Goal: Task Accomplishment & Management: Use online tool/utility

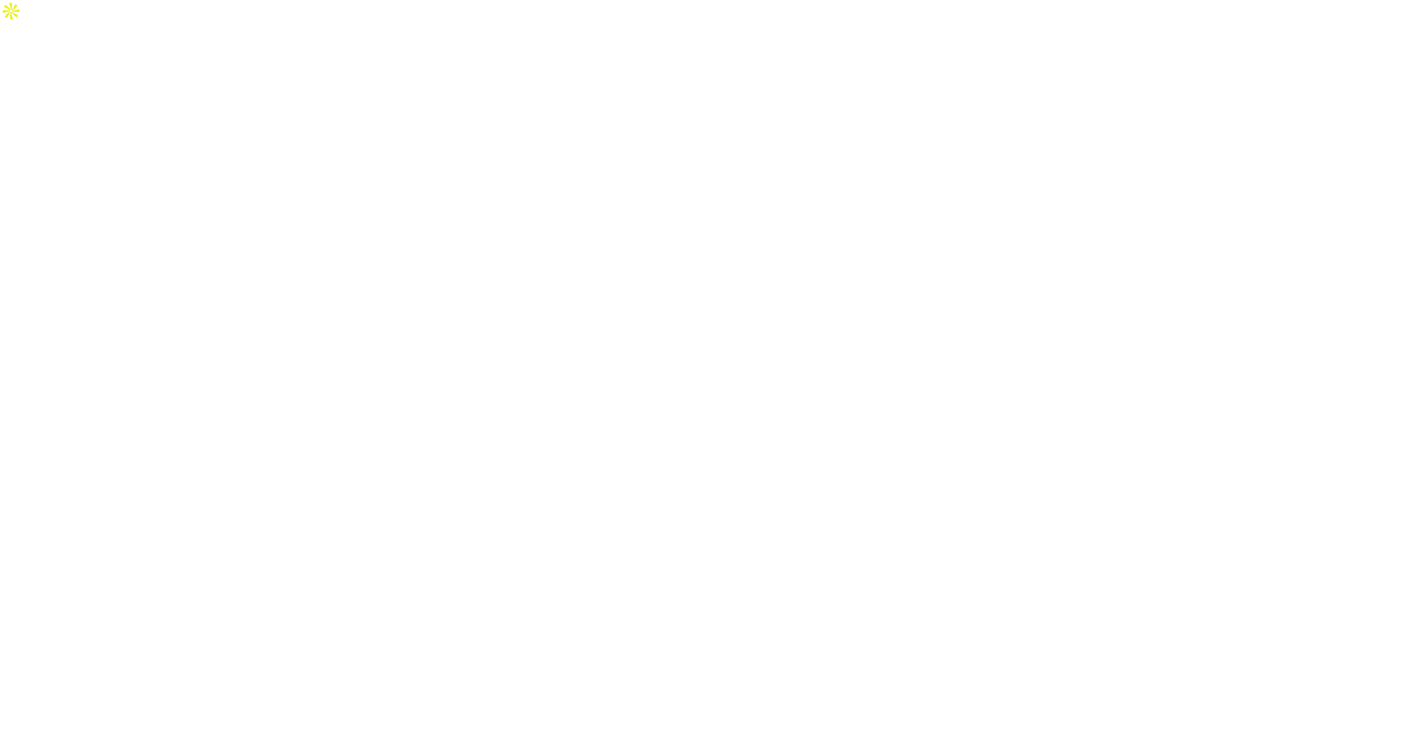
select select "Song"
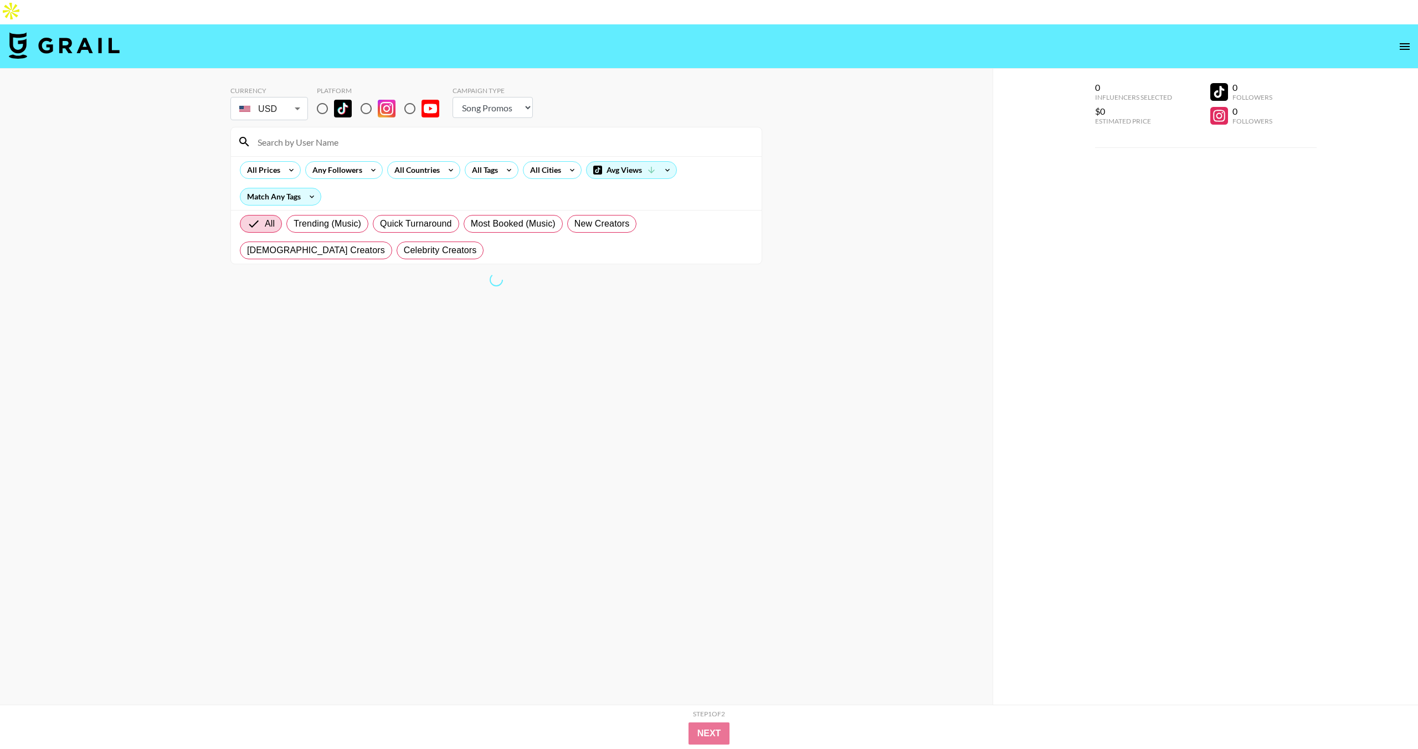
click at [322, 97] on input "radio" at bounding box center [322, 108] width 23 height 23
radio input "true"
click at [320, 133] on input at bounding box center [503, 142] width 504 height 18
paste input "@karenncactus"
click at [264, 133] on input "@karenncactus" at bounding box center [503, 142] width 504 height 18
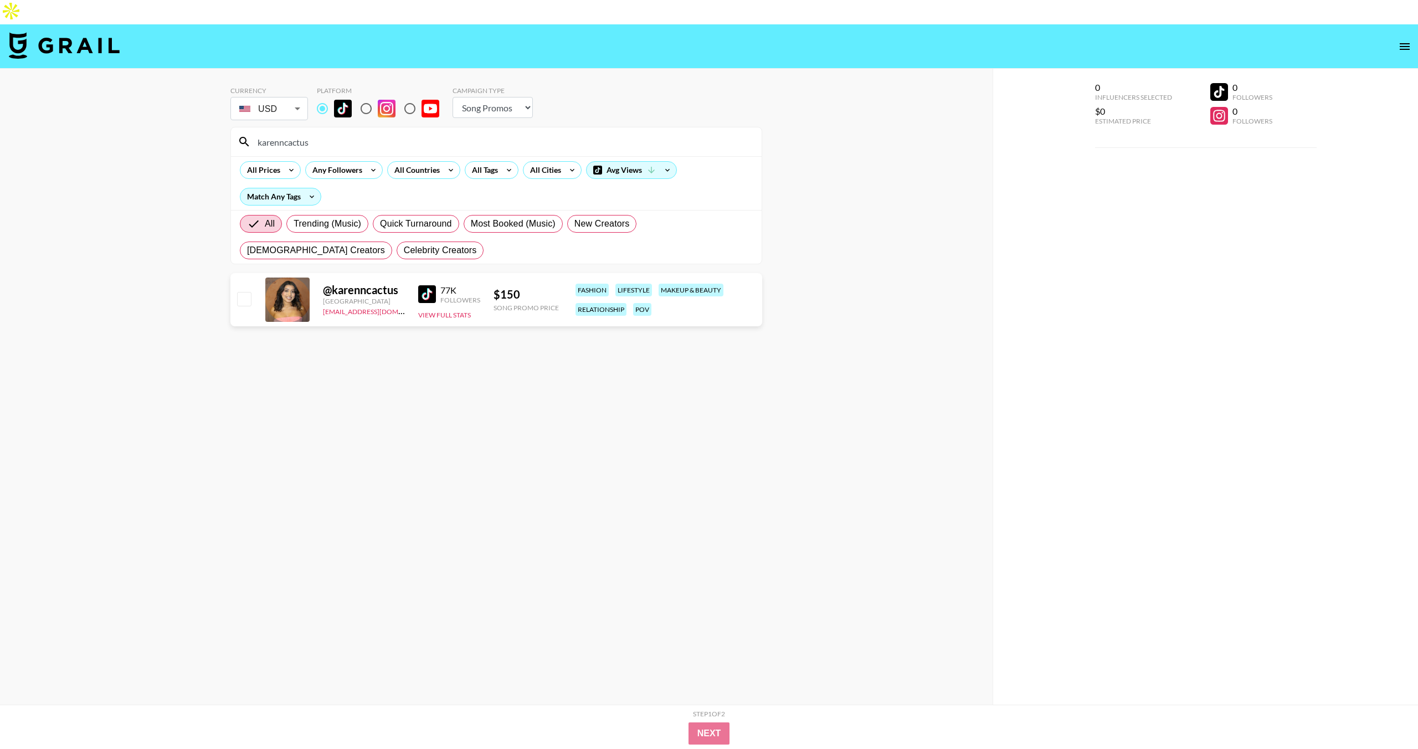
click at [281, 129] on div "karenncactus" at bounding box center [496, 141] width 531 height 29
click at [281, 133] on input "karenncactus" at bounding box center [503, 142] width 504 height 18
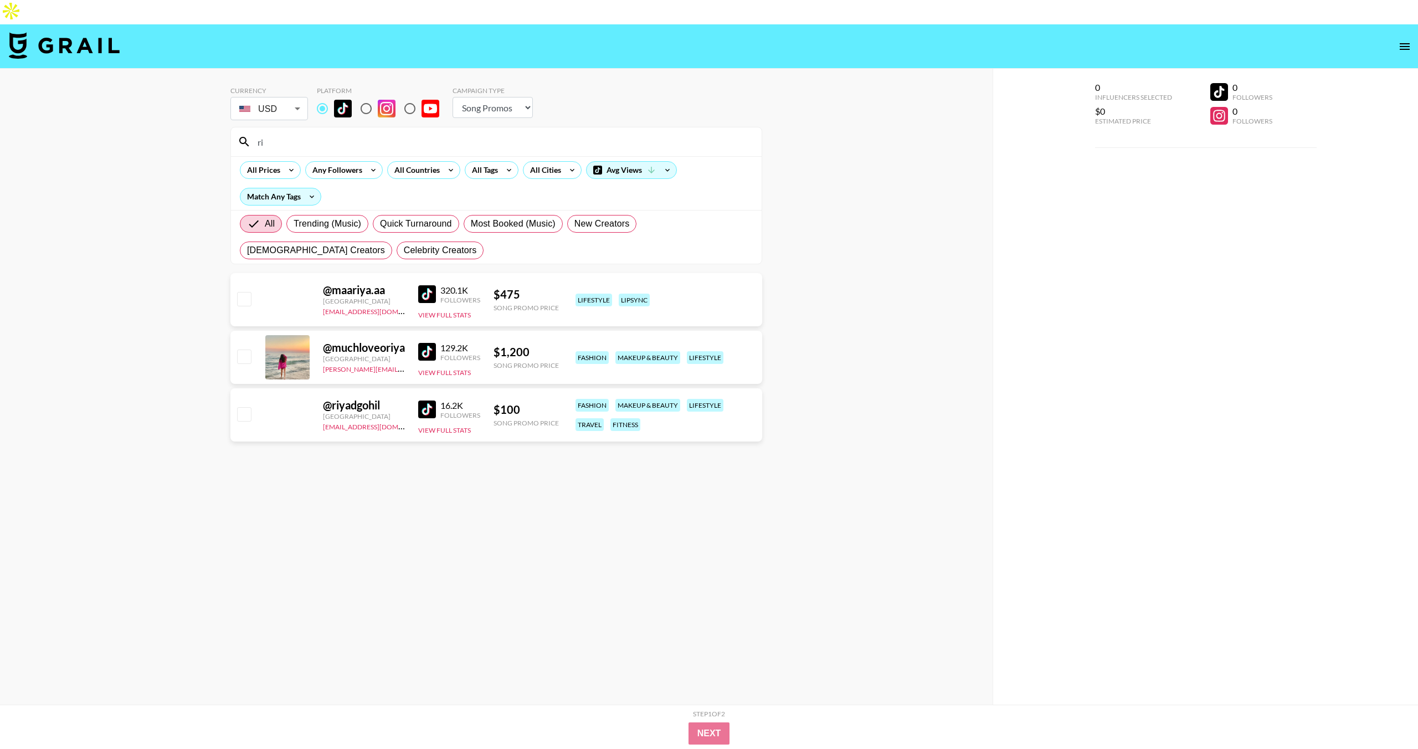
type input "r"
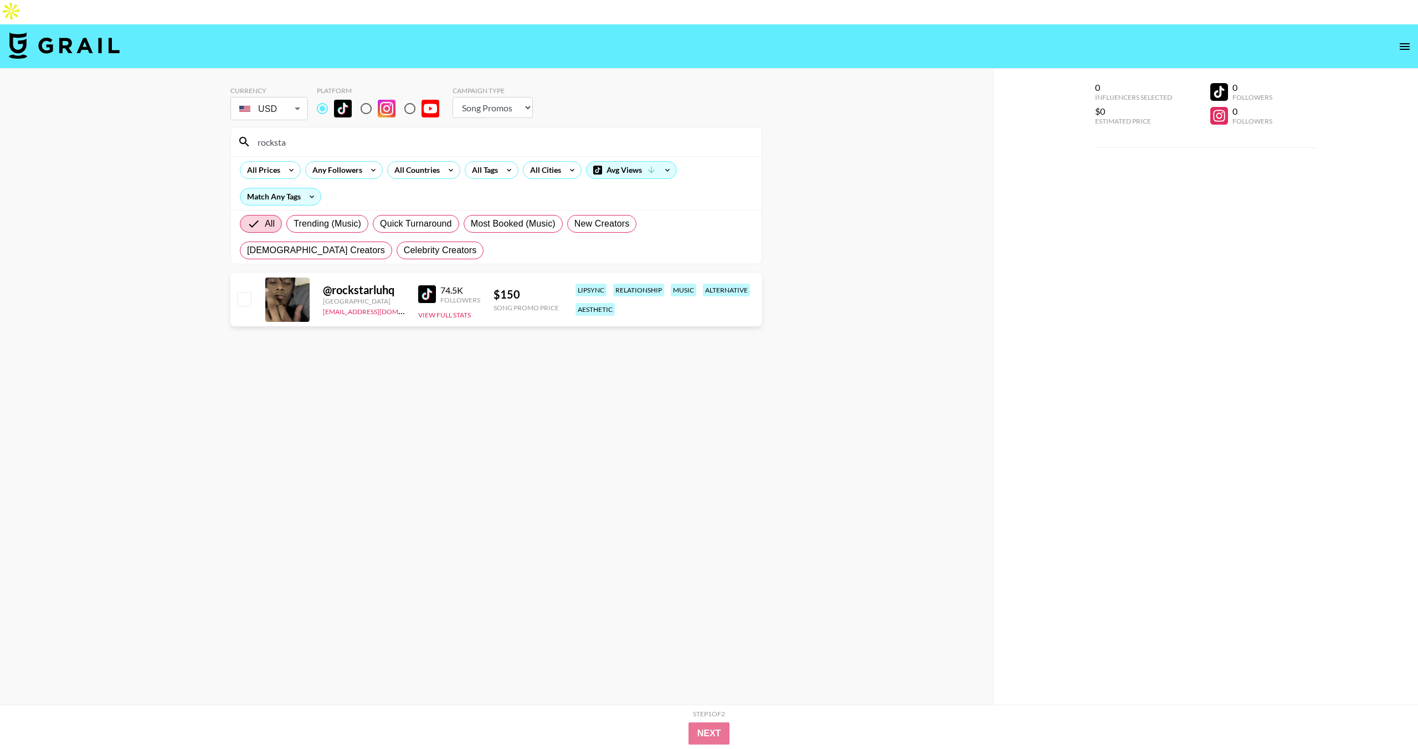
type input "rockstar"
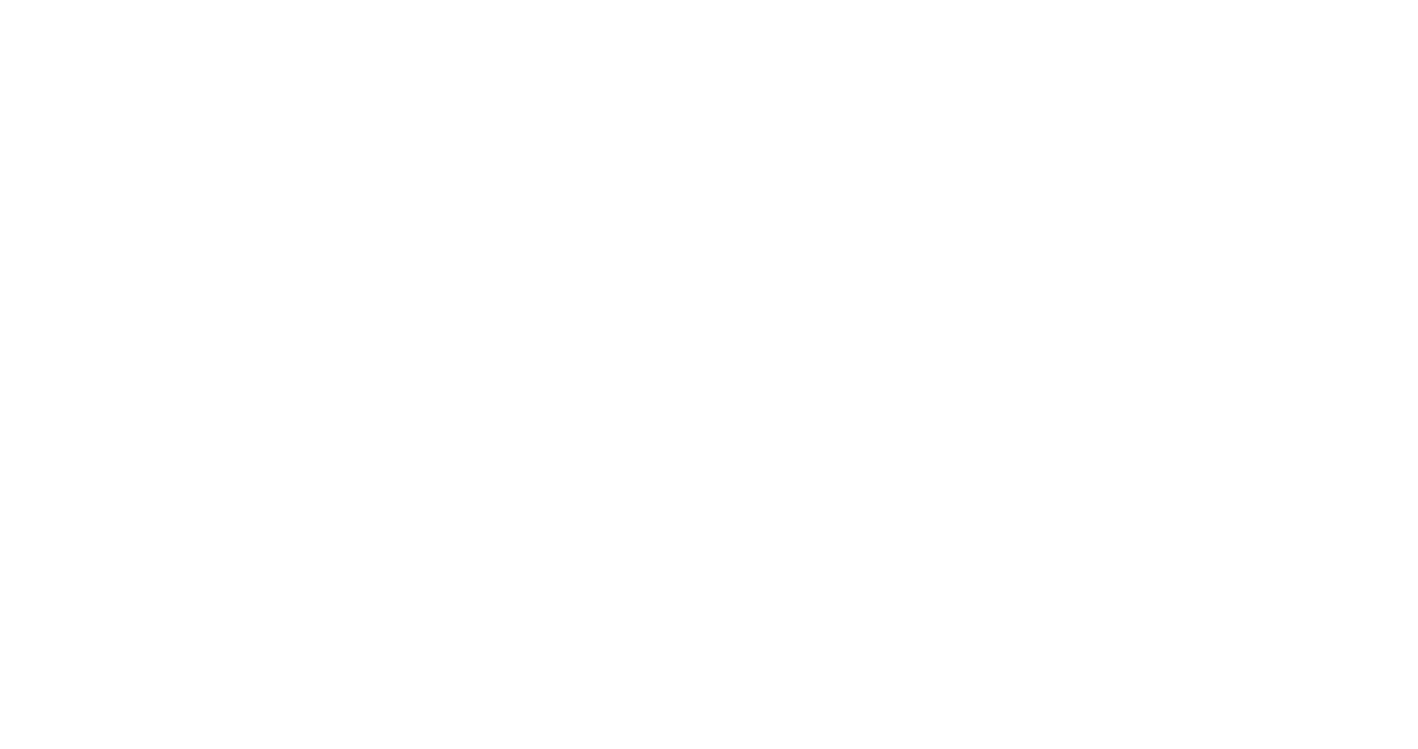
select select "Song"
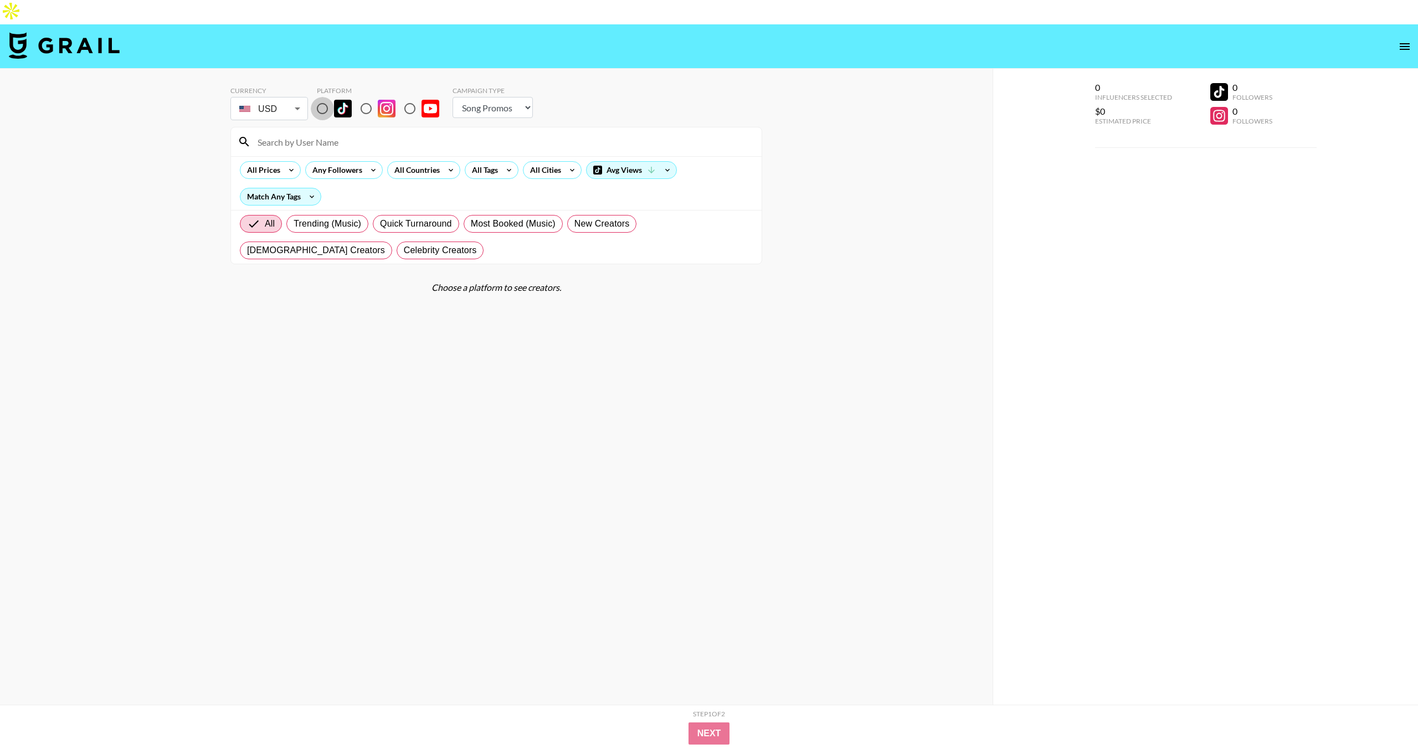
click at [324, 97] on input "radio" at bounding box center [322, 108] width 23 height 23
radio input "true"
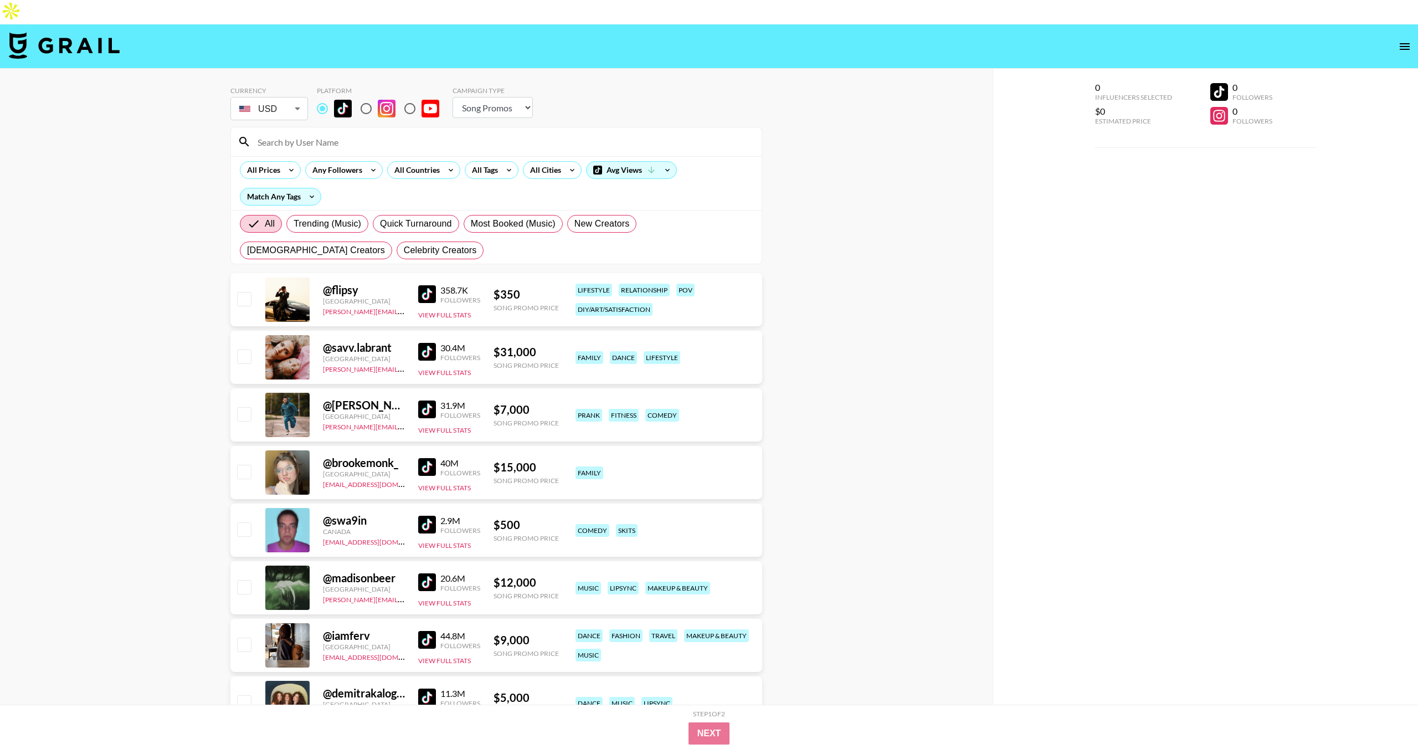
click at [315, 133] on input at bounding box center [503, 142] width 504 height 18
paste input "@karenncactus"
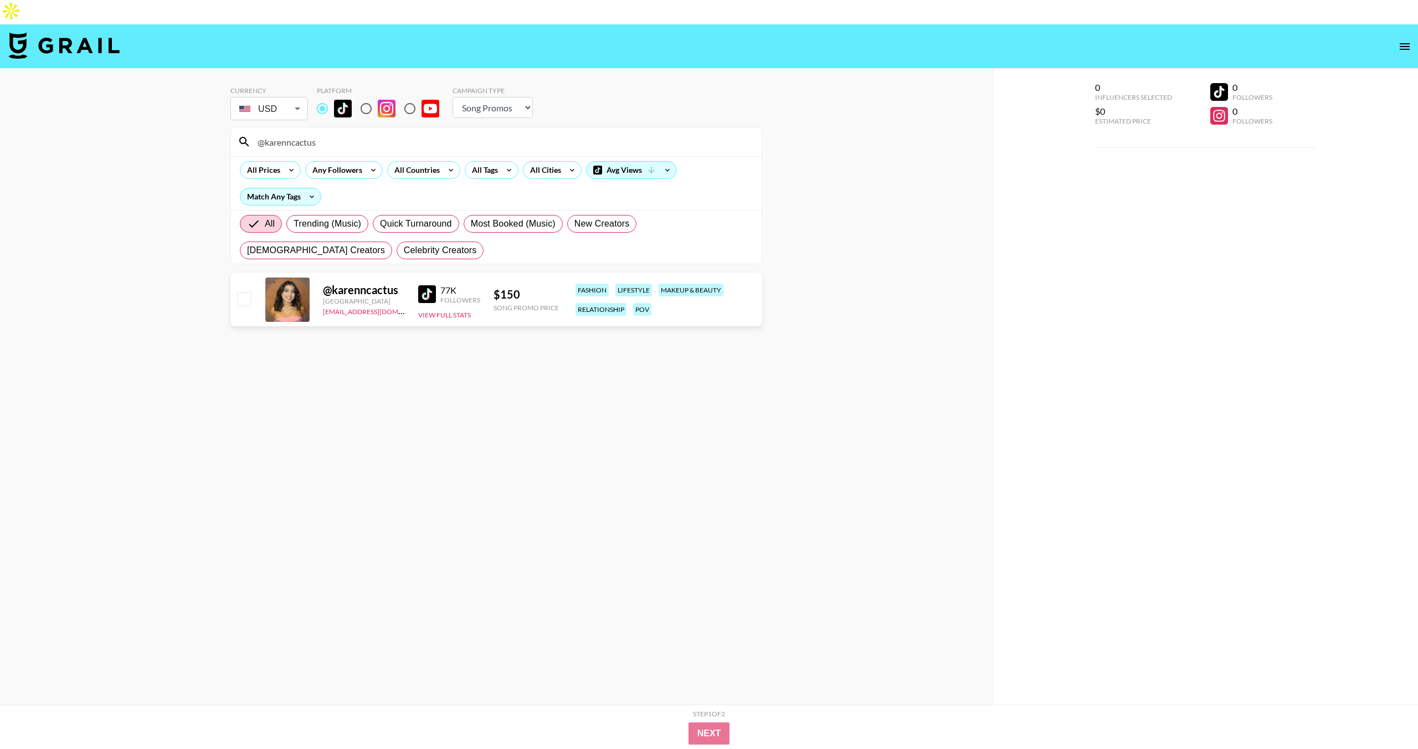
click at [331, 133] on input "@karenncactus" at bounding box center [503, 142] width 504 height 18
paste input "riyadgohil"
click at [368, 133] on input "@riyadgohil" at bounding box center [503, 142] width 504 height 18
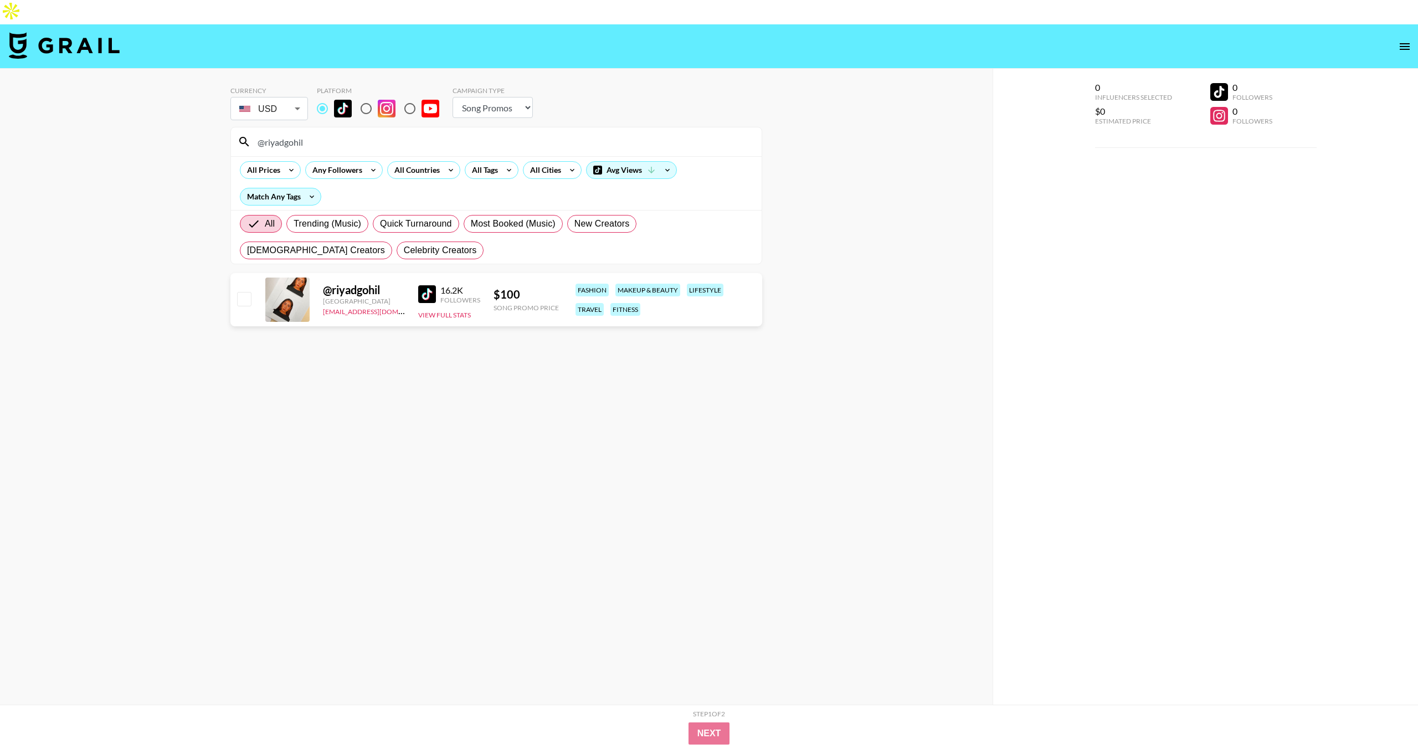
click at [368, 133] on input "@riyadgohil" at bounding box center [503, 142] width 504 height 18
paste input "ockstarluhq"
drag, startPoint x: 325, startPoint y: 266, endPoint x: 394, endPoint y: 266, distance: 69.2
click at [394, 283] on div "@ rockstarluhq" at bounding box center [364, 290] width 82 height 14
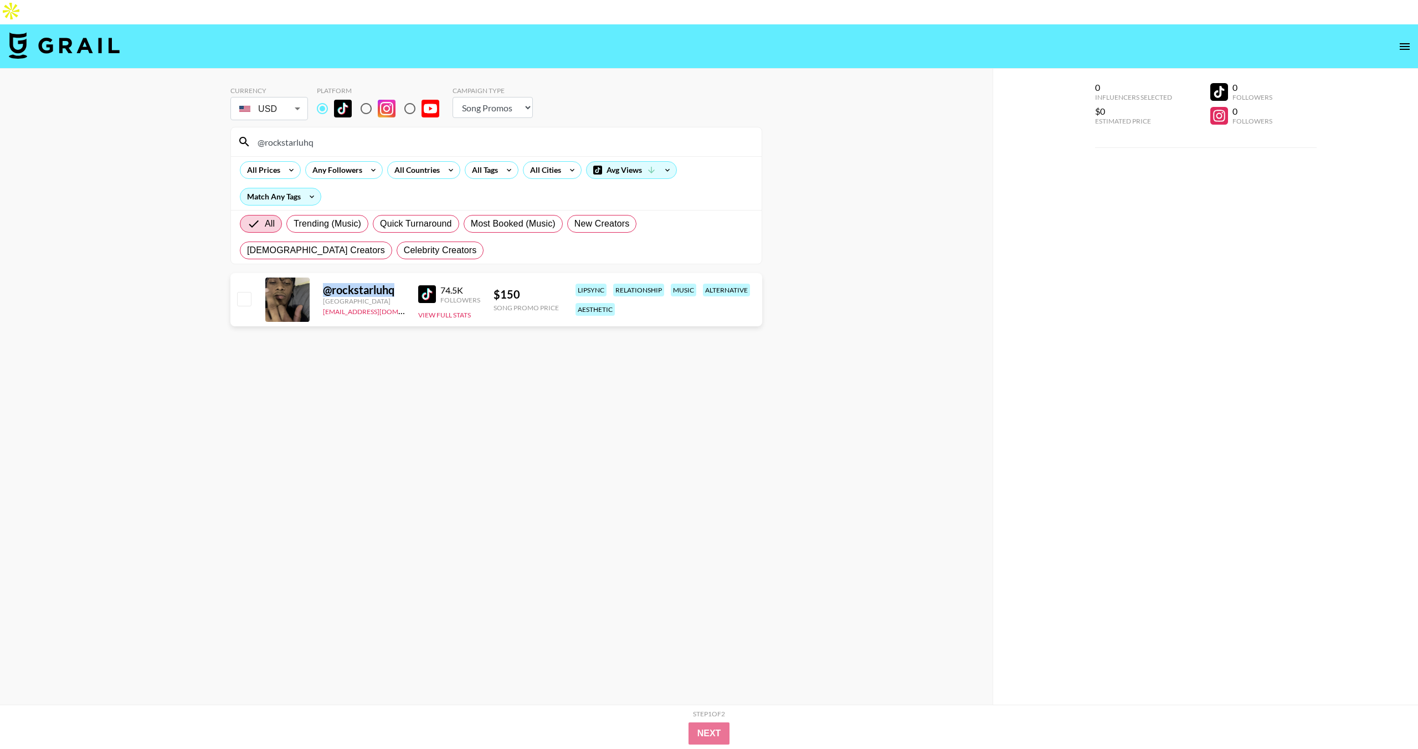
copy div "@ rockstarluhq"
click at [337, 130] on div "@rockstarluhq" at bounding box center [496, 141] width 531 height 29
click at [338, 133] on input "@rockstarluhq" at bounding box center [503, 142] width 504 height 18
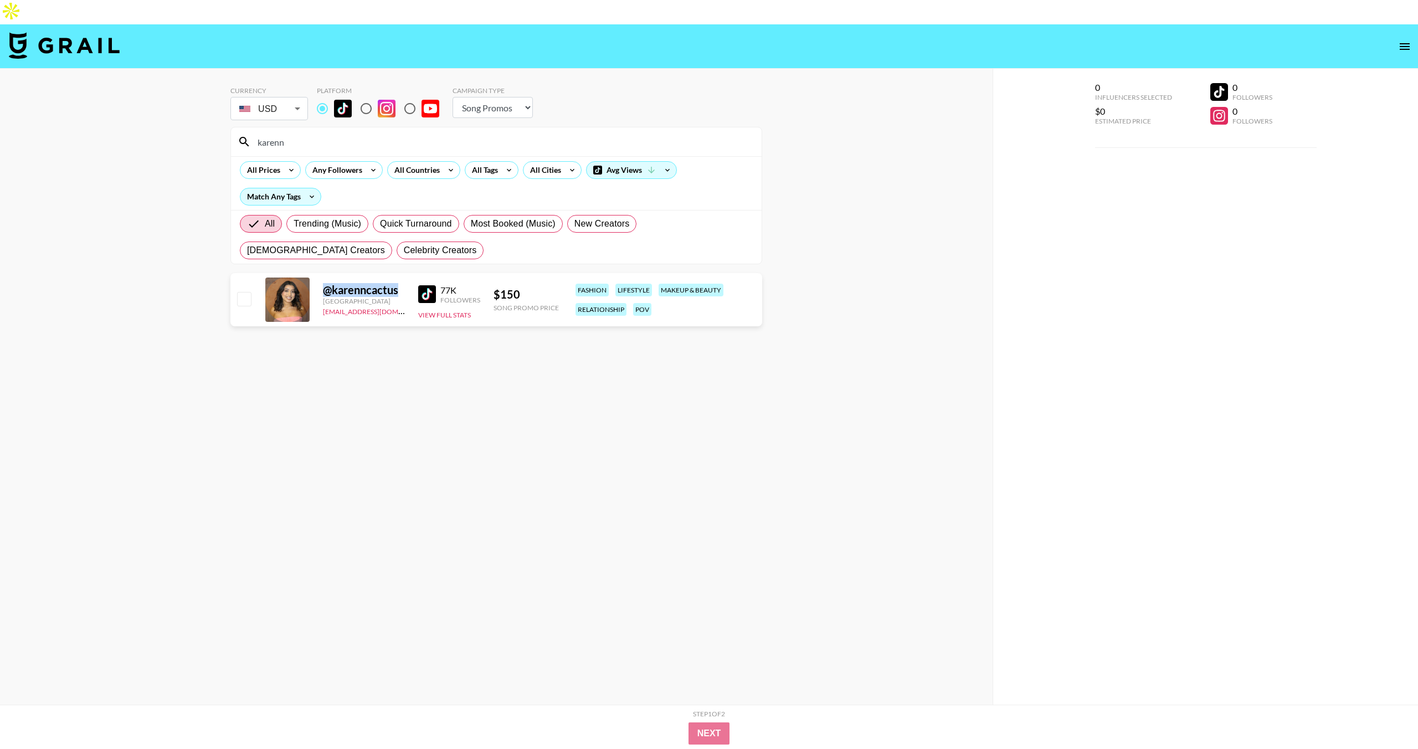
drag, startPoint x: 324, startPoint y: 267, endPoint x: 400, endPoint y: 266, distance: 75.9
click at [400, 283] on div "@ karenncactus" at bounding box center [364, 290] width 82 height 14
copy div "@ karenncactus"
click at [403, 133] on input "karenn" at bounding box center [503, 142] width 504 height 18
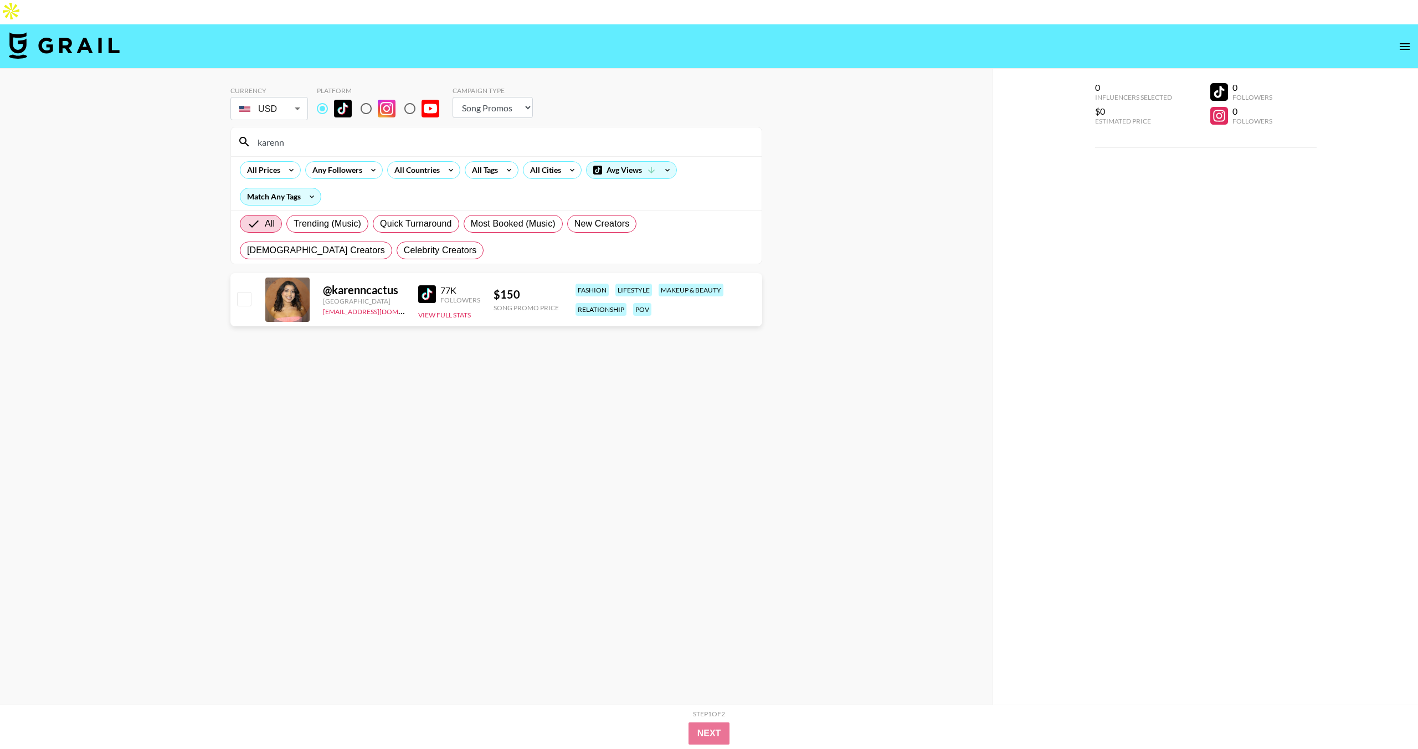
click at [403, 133] on input "karenn" at bounding box center [503, 142] width 504 height 18
type input "riyad"
